Goal: Find specific page/section

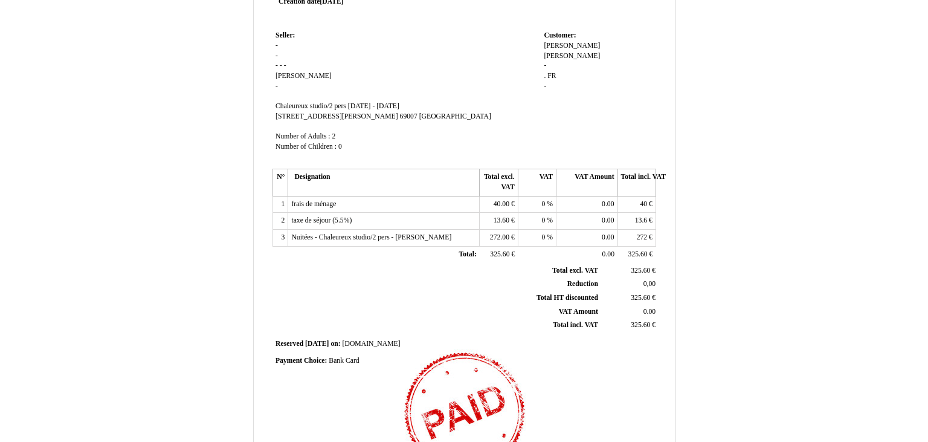
scroll to position [63, 0]
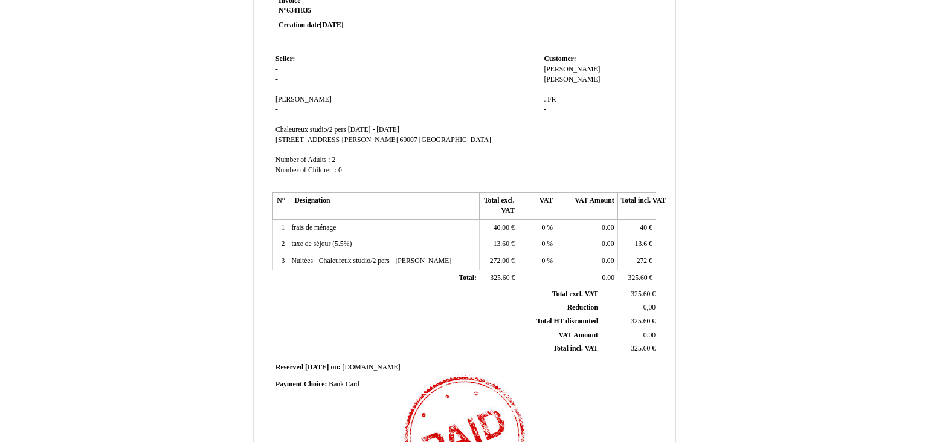
click at [444, 118] on td "Seller: Seller: - - - - - Uriel Uriel - SIRET Chaleureux studio/2 pers Chaleure…" at bounding box center [407, 120] width 268 height 138
drag, startPoint x: 251, startPoint y: 124, endPoint x: 241, endPoint y: 117, distance: 12.9
click at [250, 123] on div "Invoice 6341835 N° 6341835 6341835 Creation date 31 July 2025 Seller: Seller: -…" at bounding box center [464, 305] width 707 height 683
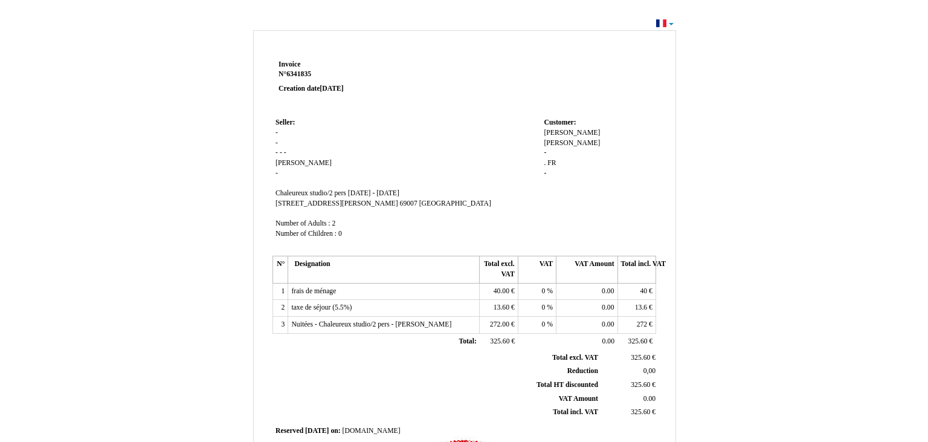
scroll to position [63, 0]
